Goal: Task Accomplishment & Management: Use online tool/utility

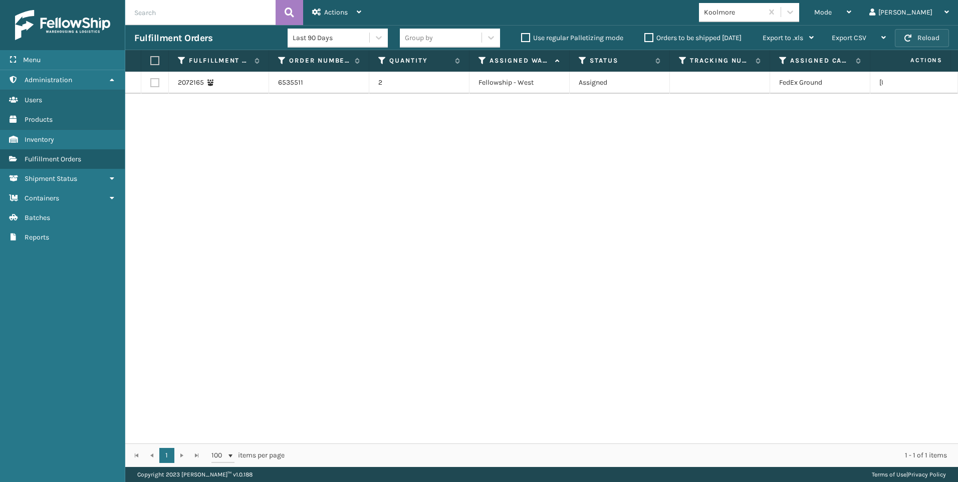
click at [927, 33] on button "Reload" at bounding box center [921, 38] width 54 height 18
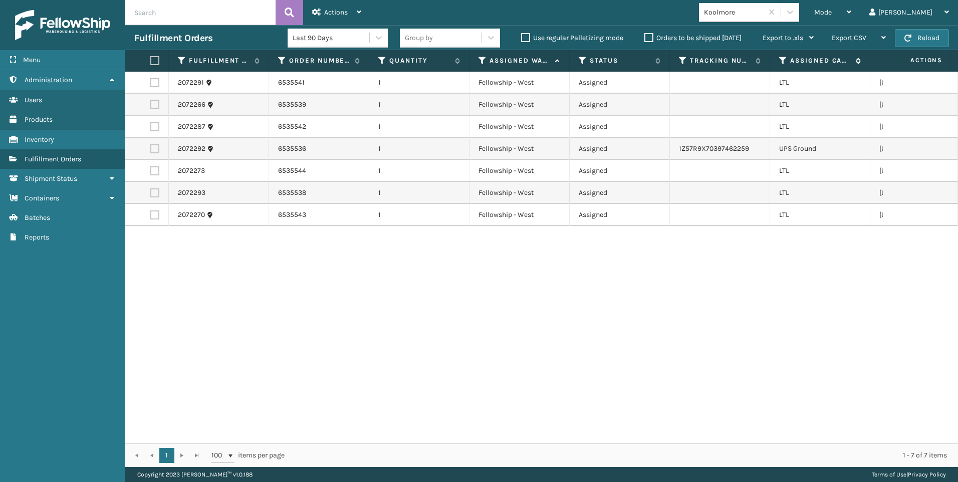
drag, startPoint x: 777, startPoint y: 63, endPoint x: 783, endPoint y: 60, distance: 6.5
click at [778, 63] on th "Assigned Carrier Service" at bounding box center [820, 61] width 100 height 22
click at [783, 60] on icon at bounding box center [783, 60] width 8 height 9
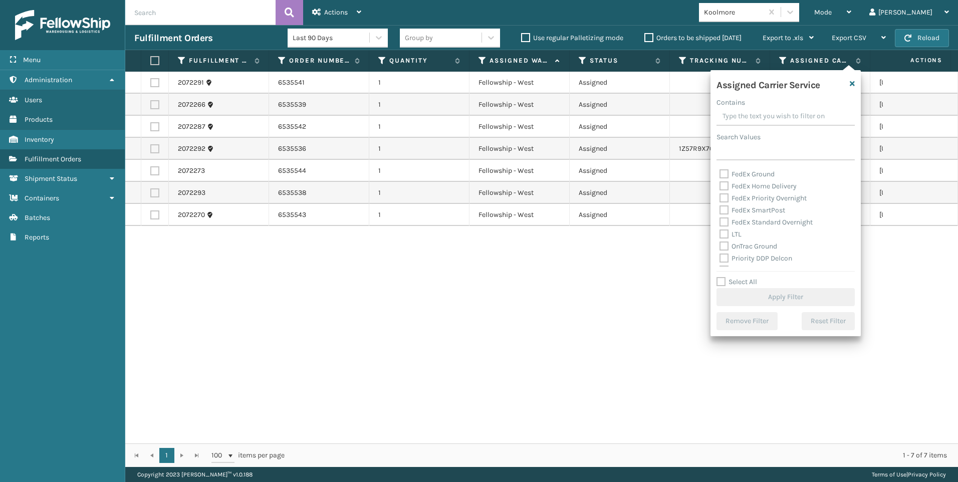
scroll to position [100, 0]
click at [735, 213] on label "LTL" at bounding box center [730, 216] width 22 height 9
click at [720, 213] on input "LTL" at bounding box center [719, 213] width 1 height 7
checkbox input "true"
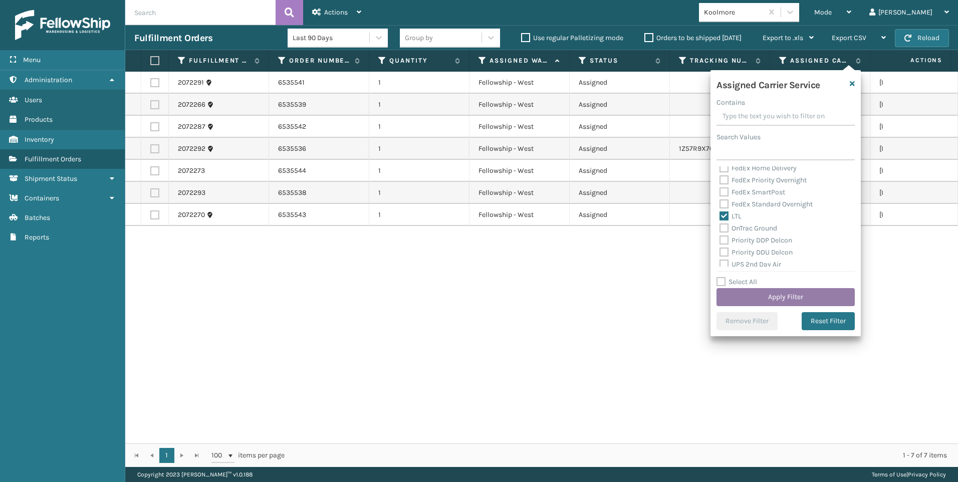
click at [747, 297] on button "Apply Filter" at bounding box center [785, 297] width 138 height 18
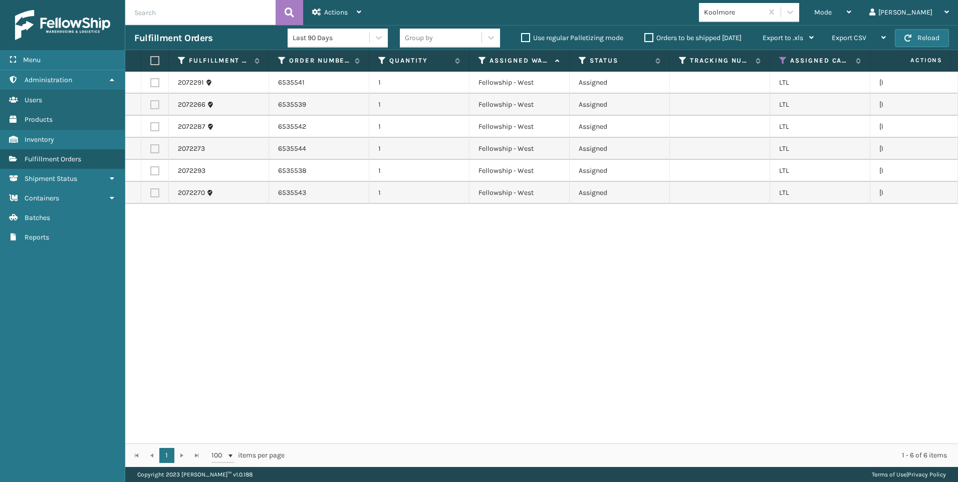
click at [160, 62] on th at bounding box center [155, 61] width 28 height 22
click at [156, 60] on label at bounding box center [153, 60] width 6 height 9
click at [151, 60] on input "checkbox" at bounding box center [150, 61] width 1 height 7
checkbox input "true"
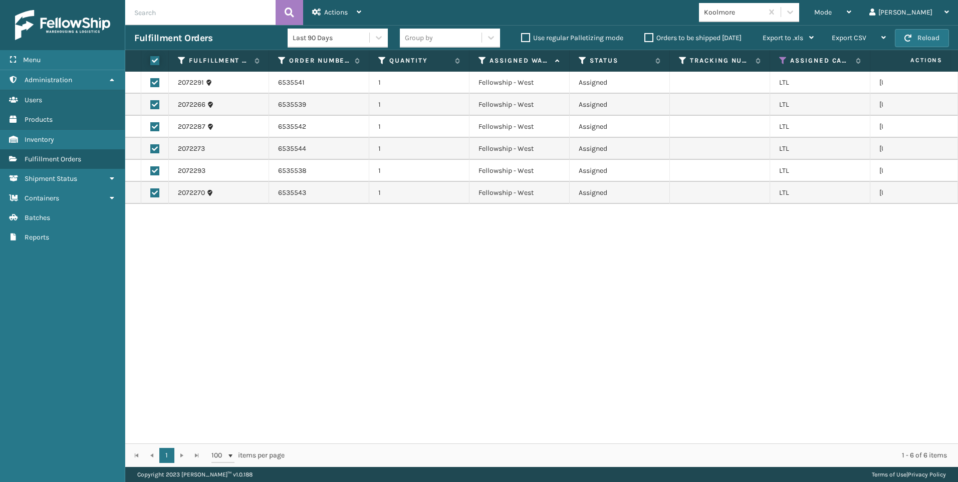
checkbox input "true"
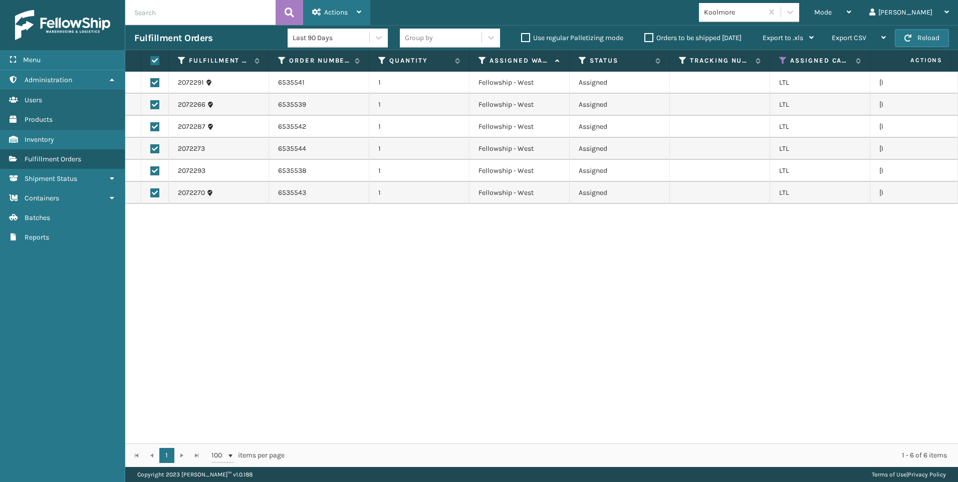
click at [355, 6] on div "Actions" at bounding box center [336, 12] width 49 height 25
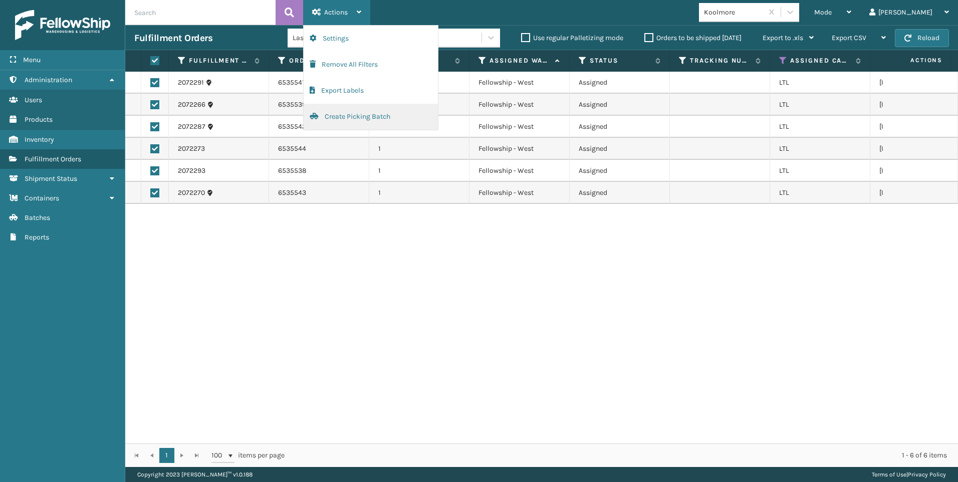
click at [377, 120] on button "Create Picking Batch" at bounding box center [370, 117] width 134 height 26
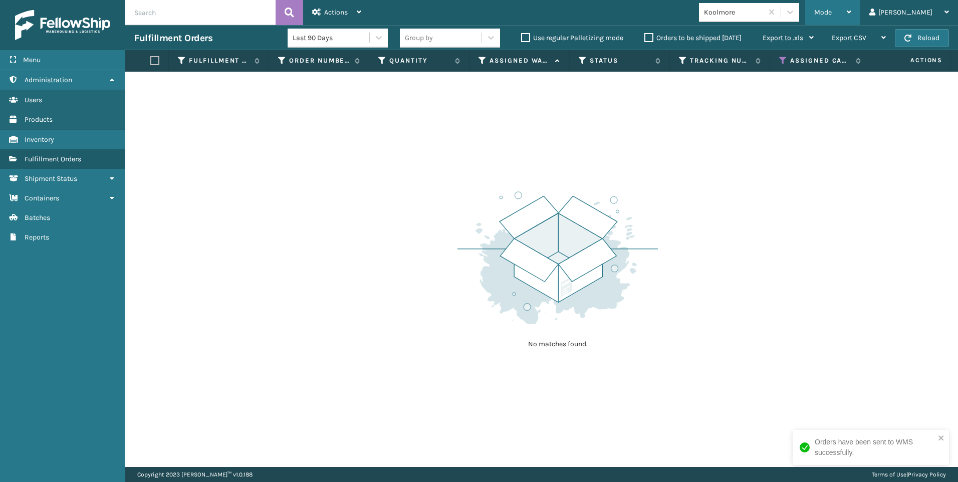
click at [857, 15] on div "Mode Regular Mode Picking Mode Labeling Mode Exit Scan Mode" at bounding box center [832, 12] width 55 height 25
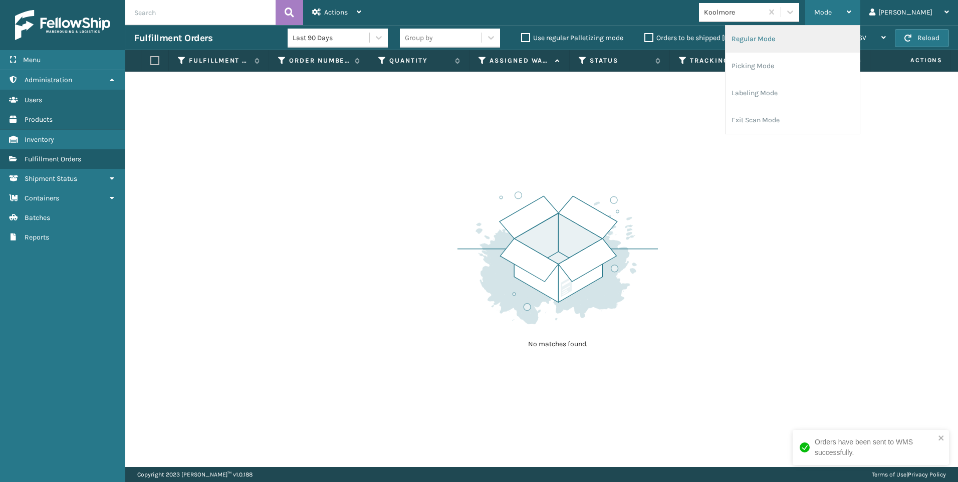
click at [817, 45] on li "Regular Mode" at bounding box center [792, 39] width 134 height 27
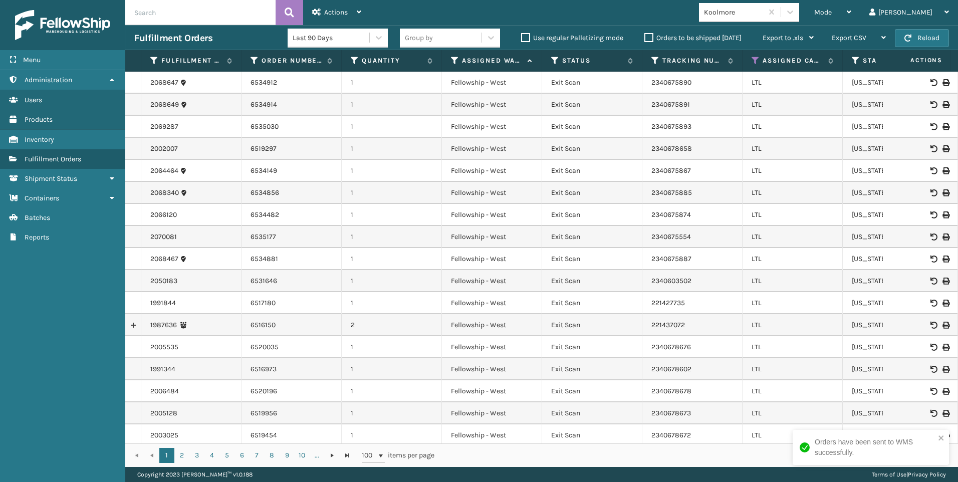
click at [193, 7] on input "text" at bounding box center [200, 12] width 150 height 25
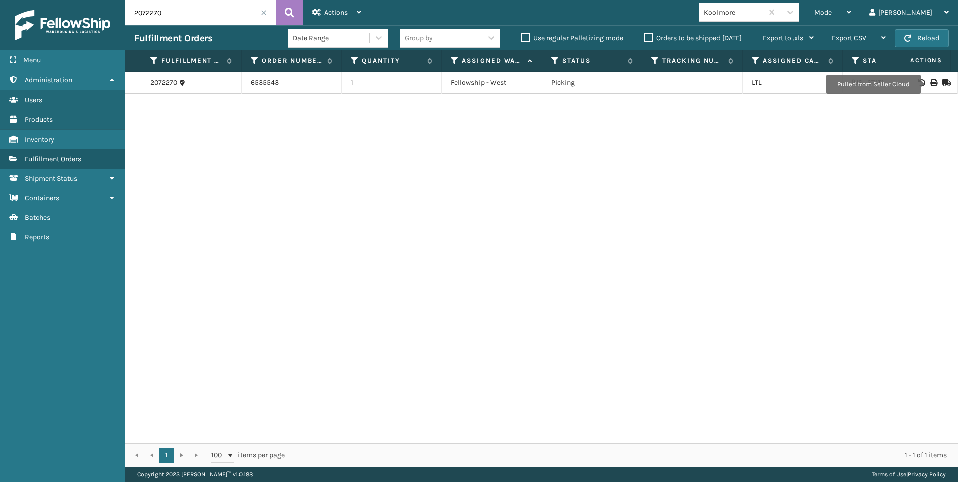
click at [930, 84] on icon at bounding box center [933, 82] width 6 height 7
drag, startPoint x: 155, startPoint y: 14, endPoint x: 0, endPoint y: 12, distance: 155.3
click at [0, 12] on html "Bill of Lading has been successfully printed. Menu Administration Users Product…" at bounding box center [479, 241] width 958 height 482
click at [930, 79] on icon at bounding box center [933, 82] width 6 height 7
drag, startPoint x: 122, startPoint y: 11, endPoint x: 32, endPoint y: 3, distance: 91.0
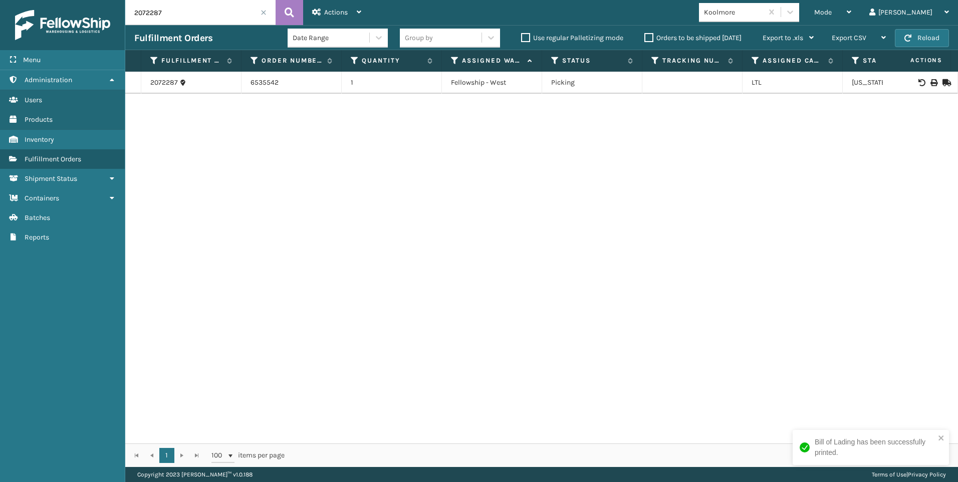
click at [38, 0] on div "Menu Administration Users Products Inventory Fulfillment Orders Shipment Status…" at bounding box center [479, 0] width 958 height 0
click at [930, 83] on icon at bounding box center [933, 82] width 6 height 7
drag, startPoint x: 31, startPoint y: 2, endPoint x: 17, endPoint y: 2, distance: 14.5
click at [17, 0] on div "Menu Administration Users Products Inventory Fulfillment Orders Shipment Status…" at bounding box center [479, 0] width 958 height 0
click at [930, 83] on icon at bounding box center [933, 82] width 6 height 7
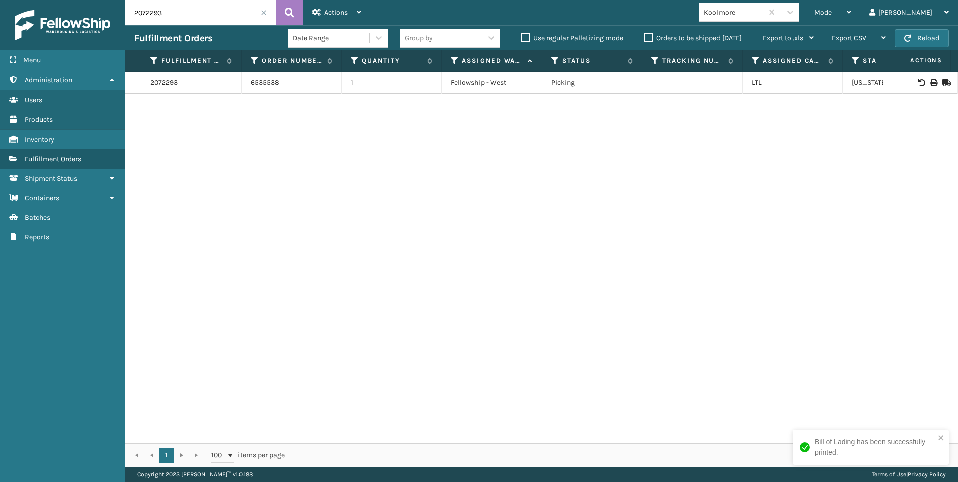
drag, startPoint x: 131, startPoint y: 12, endPoint x: -2, endPoint y: -6, distance: 133.9
click at [0, 0] on html "Bill of Lading has been successfully printed. Menu Administration Users Product…" at bounding box center [479, 241] width 958 height 482
click at [930, 82] on icon at bounding box center [933, 82] width 6 height 7
drag, startPoint x: 163, startPoint y: 14, endPoint x: 37, endPoint y: 48, distance: 130.8
click at [43, 0] on div "Menu Administration Users Products Inventory Fulfillment Orders Shipment Status…" at bounding box center [479, 0] width 958 height 0
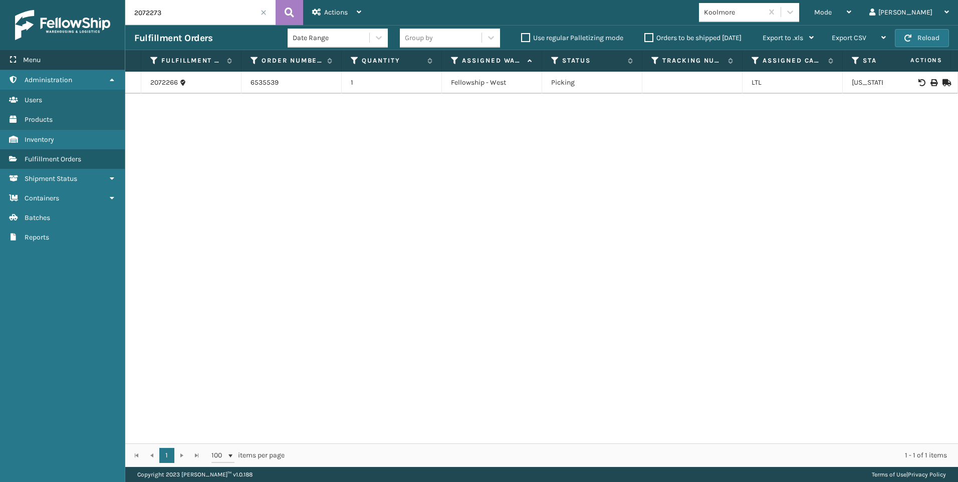
type input "2072273"
click at [930, 82] on icon at bounding box center [933, 82] width 6 height 7
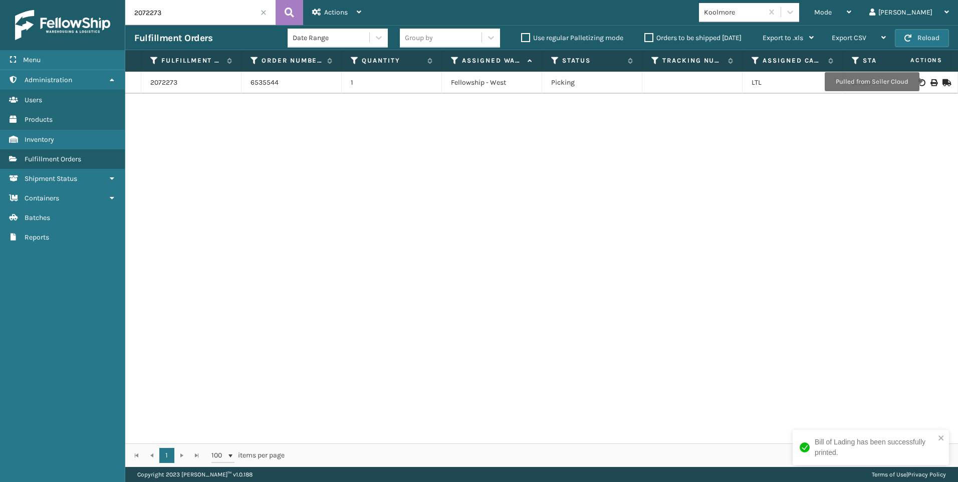
click at [260, 12] on span at bounding box center [263, 13] width 6 height 6
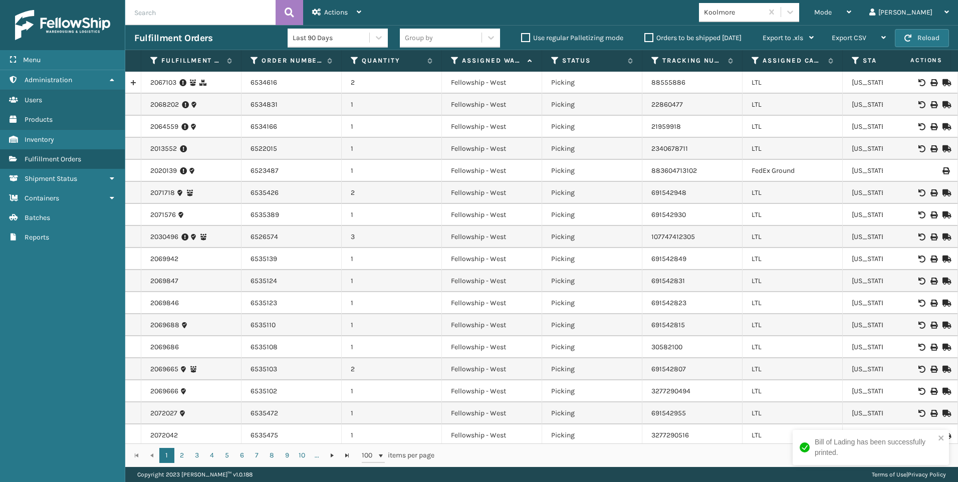
click at [851, 15] on div "Mode" at bounding box center [832, 12] width 37 height 25
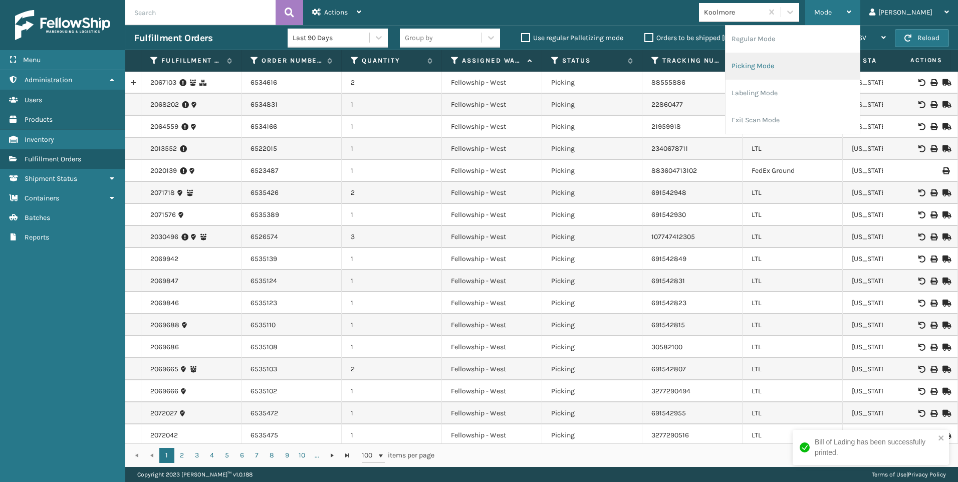
click at [836, 53] on li "Picking Mode" at bounding box center [792, 66] width 134 height 27
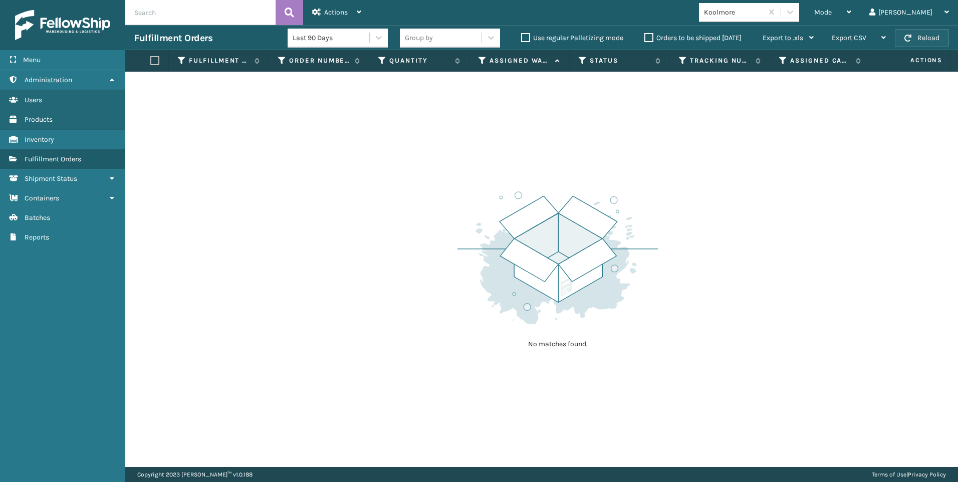
click at [902, 39] on button "Reload" at bounding box center [921, 38] width 54 height 18
click at [831, 10] on span "Mode" at bounding box center [823, 12] width 18 height 9
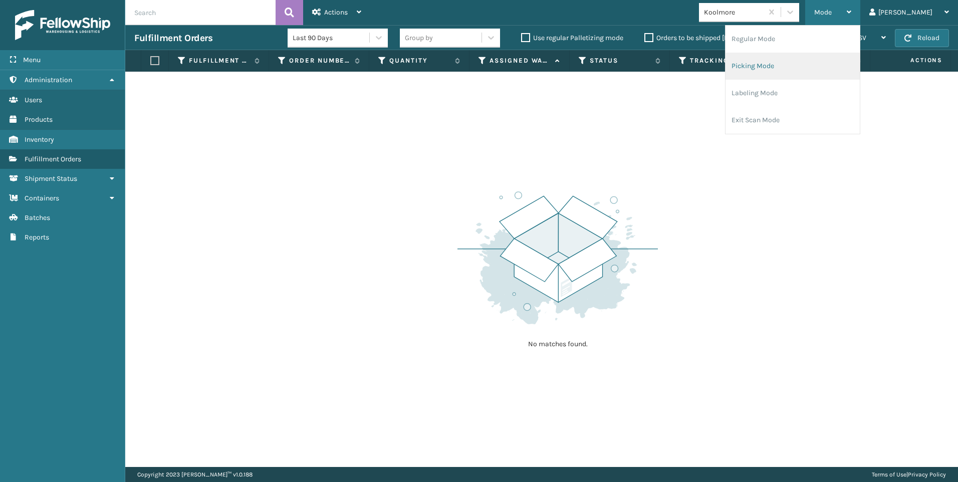
click at [855, 65] on li "Picking Mode" at bounding box center [792, 66] width 134 height 27
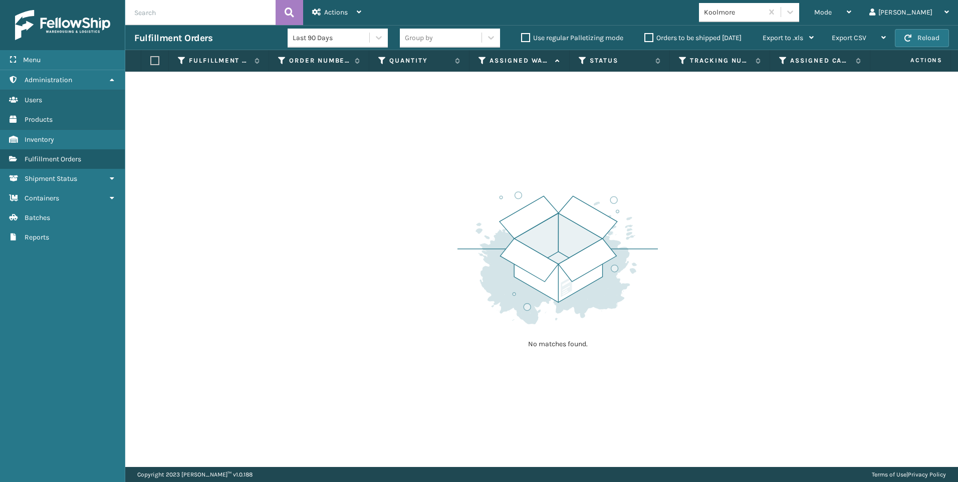
click at [799, 21] on div "Koolmore" at bounding box center [749, 12] width 100 height 19
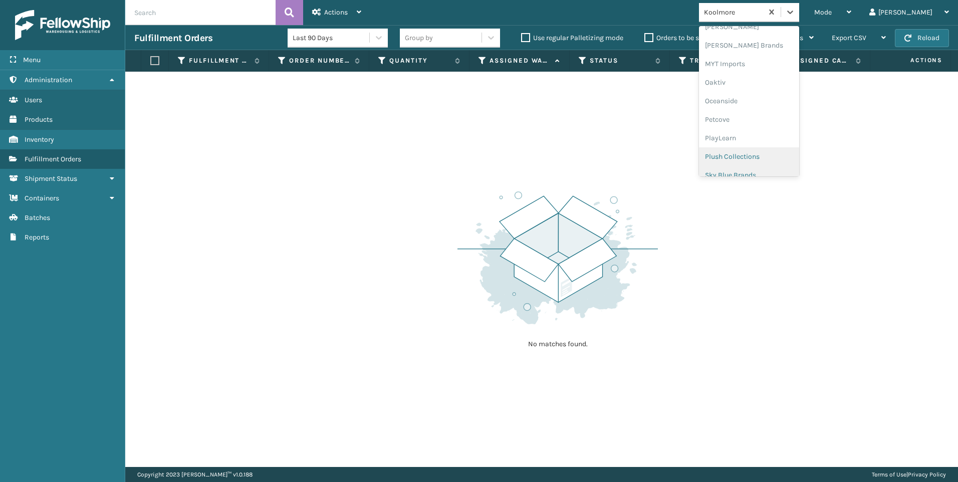
scroll to position [502, 0]
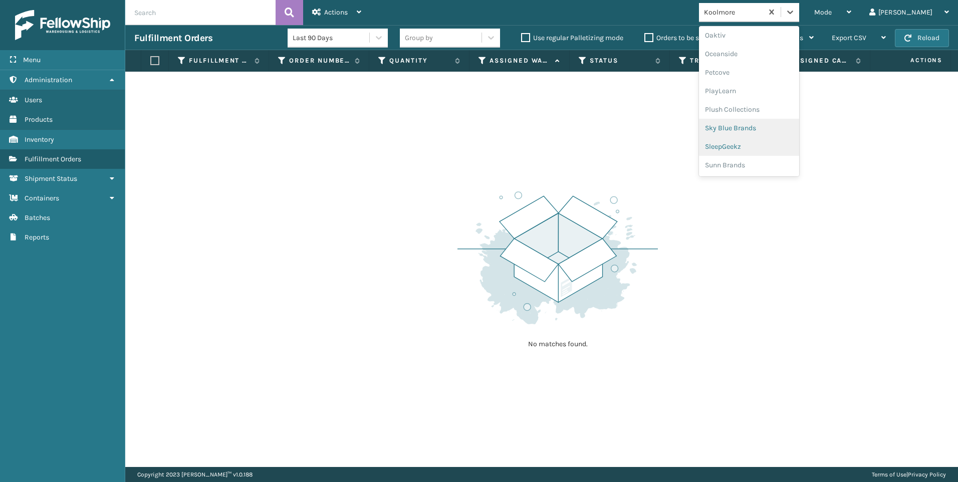
click at [786, 142] on div "SleepGeekz" at bounding box center [749, 146] width 100 height 19
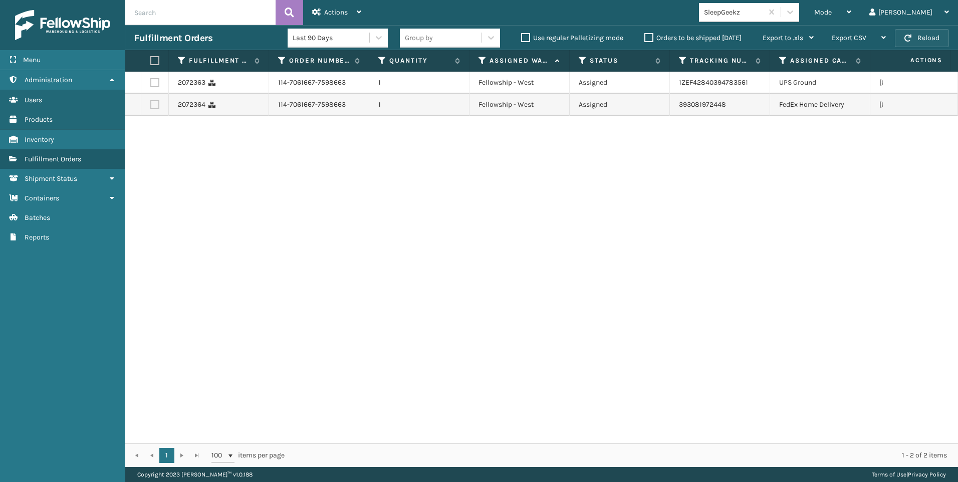
click at [927, 30] on button "Reload" at bounding box center [921, 38] width 54 height 18
click at [584, 293] on div "2072363 114-7061667-7598663 1 Fellowship - West Assigned 1ZEF42840394783561 UPS…" at bounding box center [541, 258] width 832 height 372
click at [909, 40] on span "button" at bounding box center [907, 38] width 7 height 7
click at [922, 40] on button "Reload" at bounding box center [921, 38] width 54 height 18
